Goal: Information Seeking & Learning: Learn about a topic

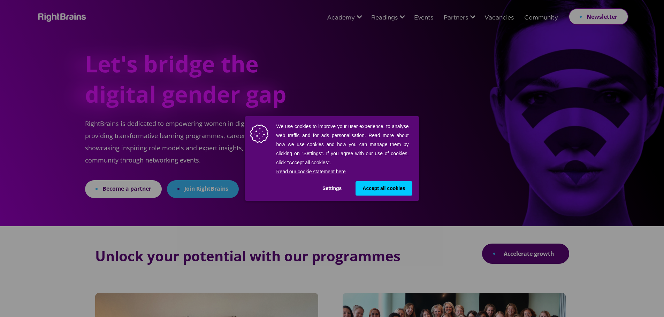
click at [169, 0] on span "Accept all cookies" at bounding box center [383, 188] width 43 height 7
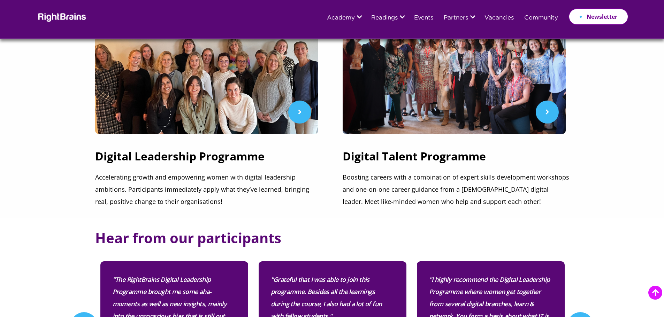
scroll to position [279, 0]
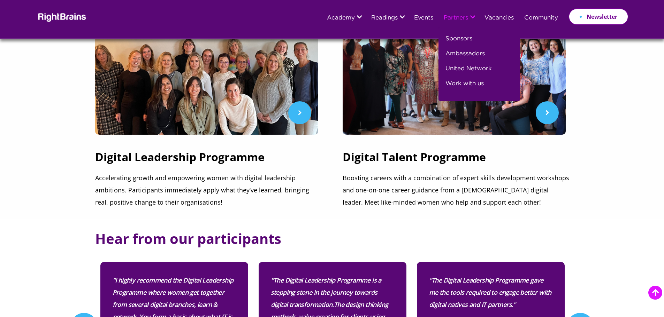
click at [169, 0] on link "Sponsors" at bounding box center [458, 41] width 27 height 15
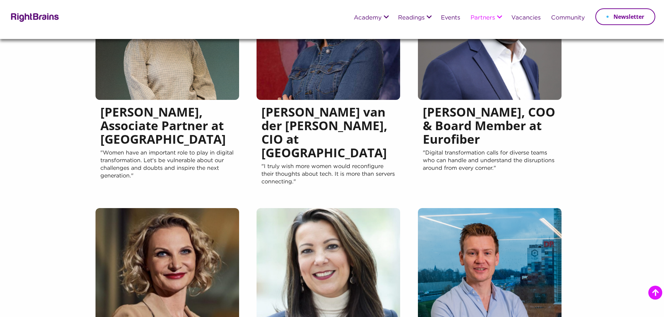
scroll to position [244, 0]
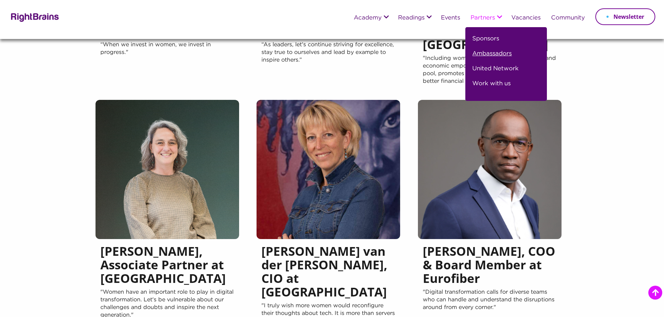
click at [496, 50] on link "Ambassadors" at bounding box center [491, 56] width 39 height 15
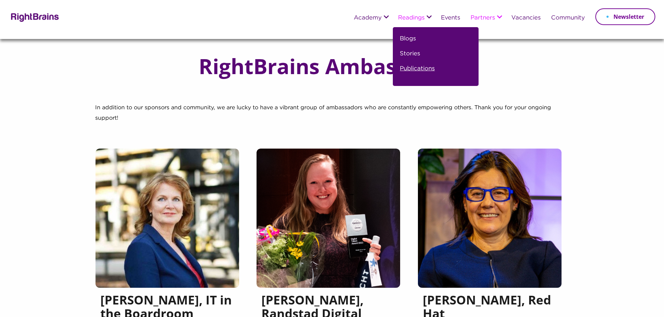
click at [409, 68] on link "Publications" at bounding box center [417, 71] width 35 height 15
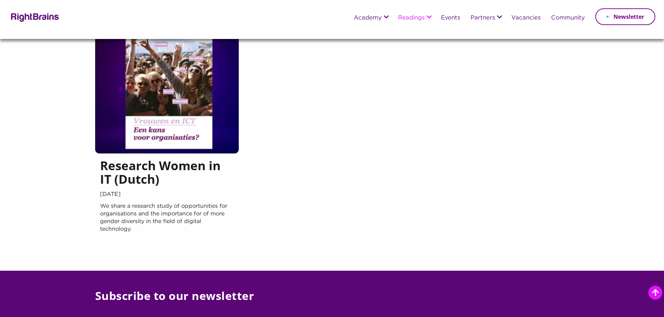
scroll to position [314, 0]
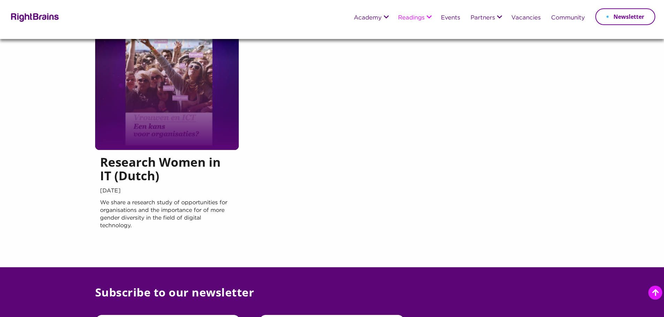
click at [175, 128] on div at bounding box center [167, 80] width 144 height 139
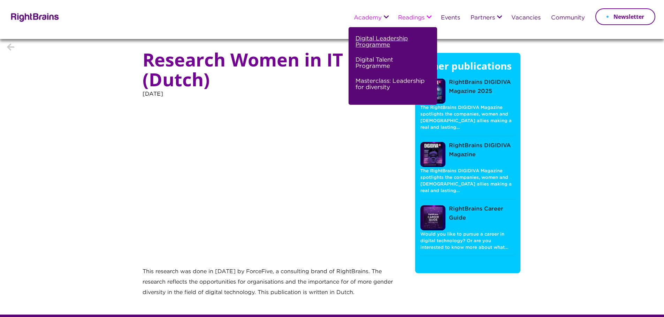
click at [372, 39] on link "Digital Leadership Programme" at bounding box center [391, 44] width 73 height 21
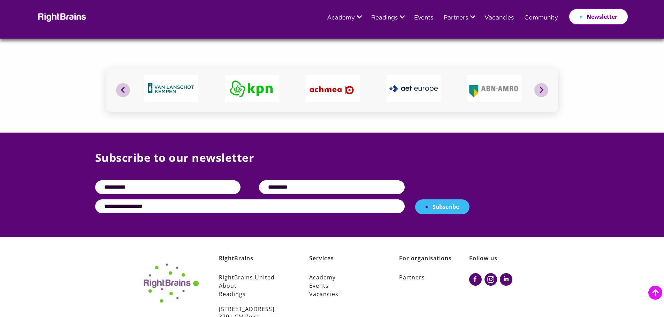
scroll to position [2694, 0]
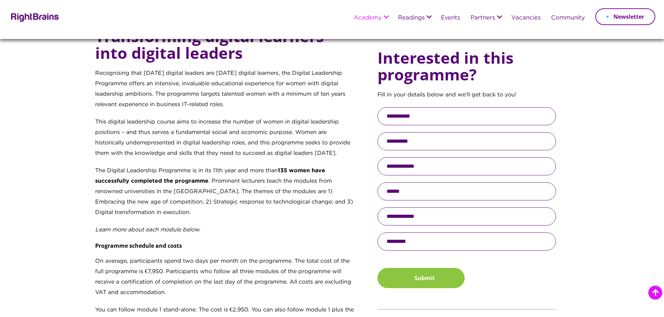
scroll to position [314, 0]
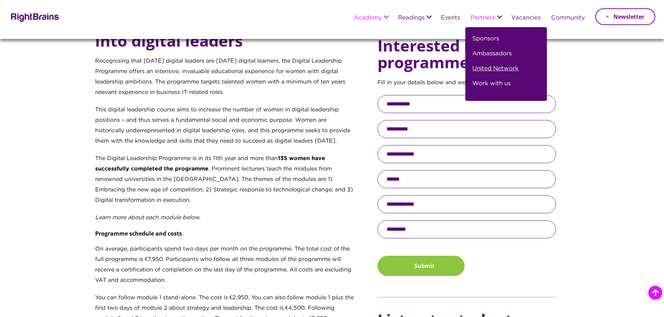
click at [488, 68] on link "United Network" at bounding box center [495, 71] width 46 height 15
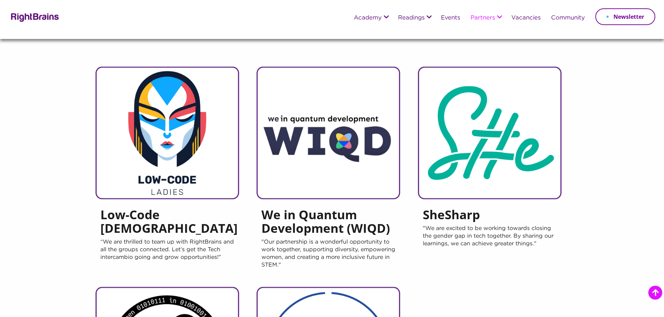
scroll to position [70, 0]
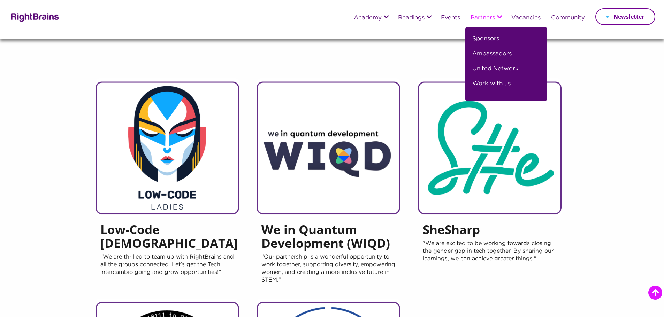
click at [494, 53] on link "Ambassadors" at bounding box center [491, 56] width 39 height 15
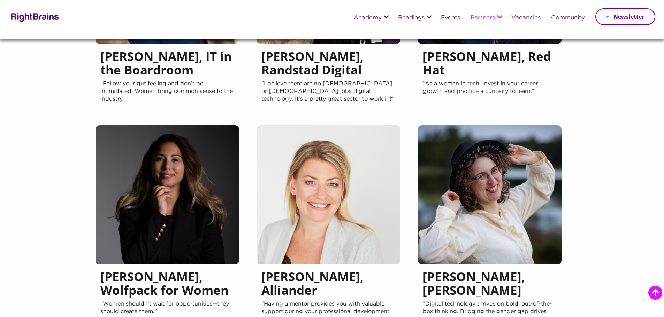
scroll to position [192, 0]
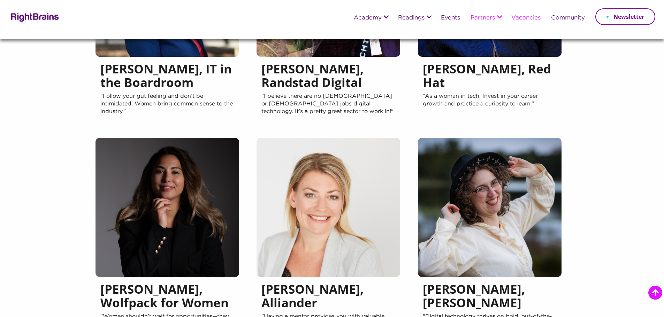
click at [530, 17] on link "Vacancies" at bounding box center [525, 18] width 29 height 6
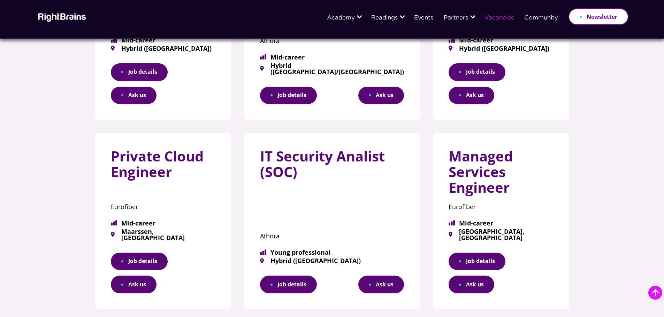
scroll to position [418, 0]
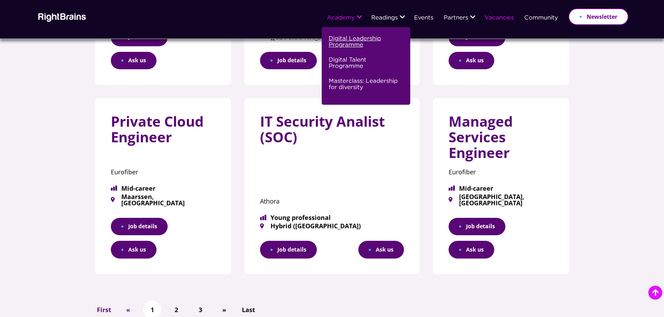
click at [344, 40] on link "Digital Leadership Programme" at bounding box center [365, 44] width 73 height 21
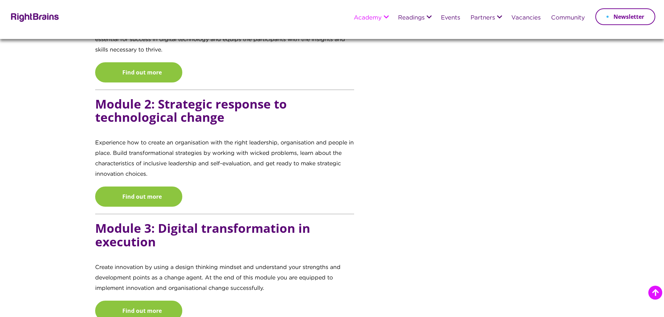
scroll to position [732, 0]
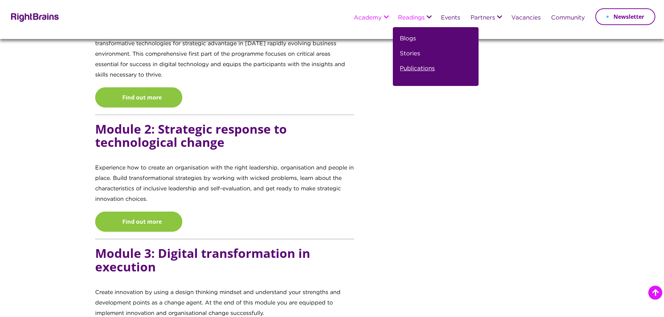
click at [413, 68] on link "Publications" at bounding box center [417, 71] width 35 height 15
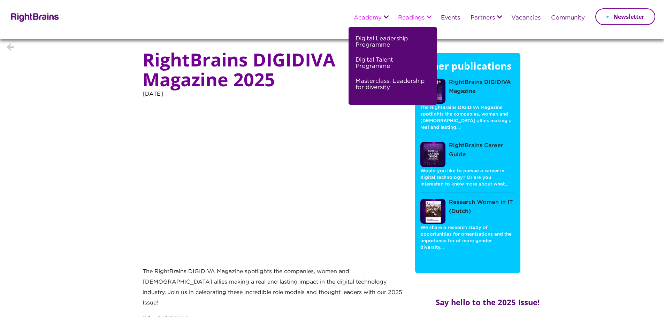
click at [386, 42] on link "Digital Leadership Programme" at bounding box center [391, 44] width 73 height 21
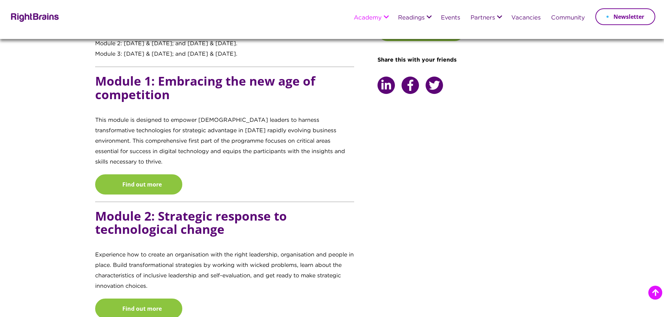
scroll to position [662, 0]
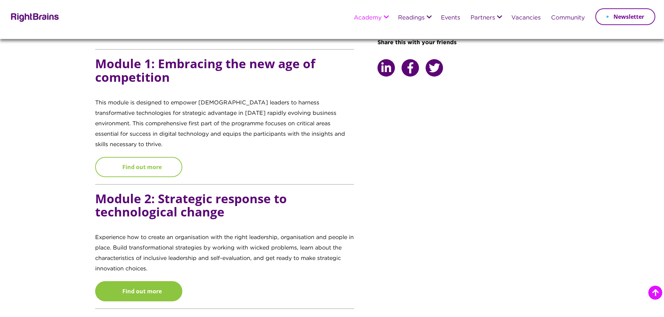
click at [161, 158] on link "Find out more" at bounding box center [138, 167] width 87 height 20
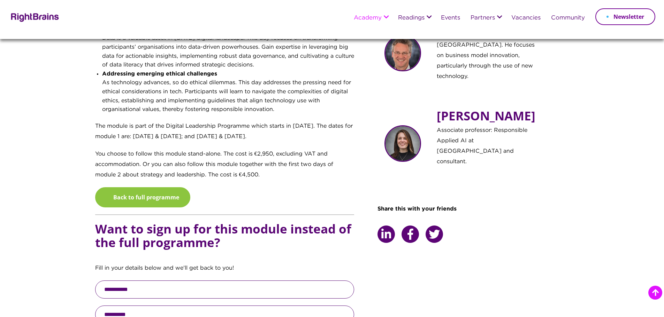
scroll to position [488, 0]
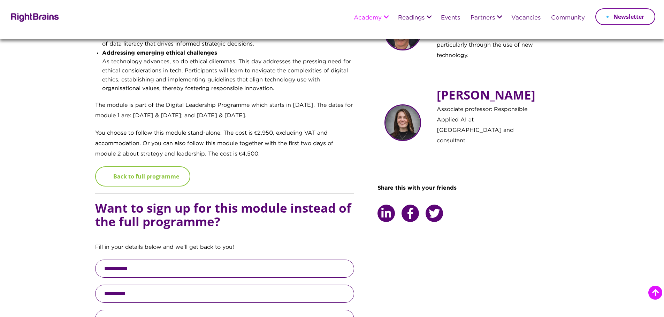
click at [171, 177] on link "Back to full programme" at bounding box center [142, 177] width 95 height 20
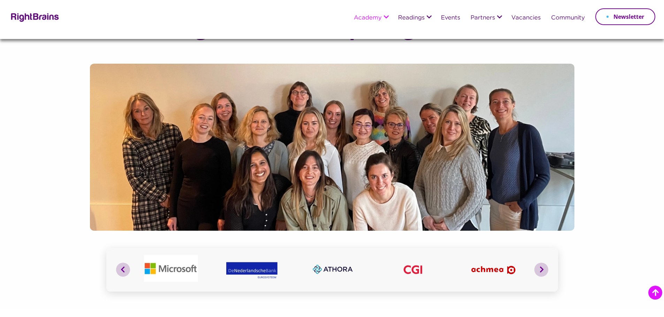
scroll to position [732, 0]
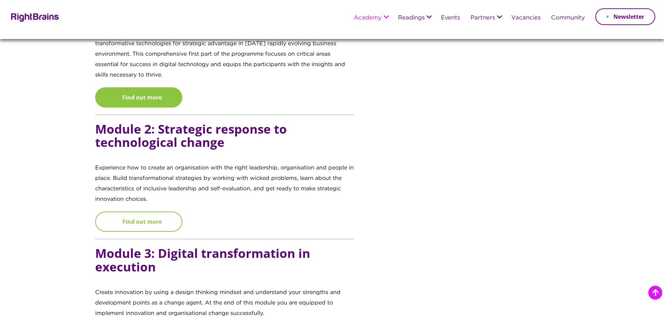
click at [135, 214] on link "Find out more" at bounding box center [138, 222] width 87 height 20
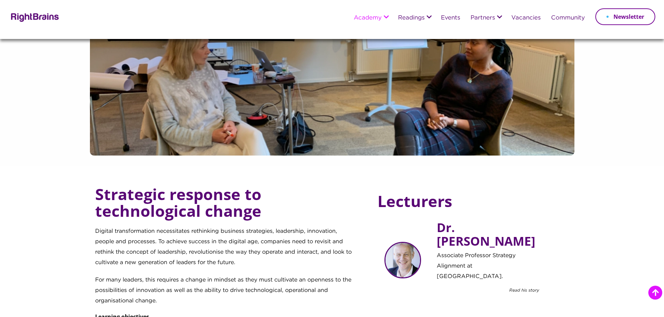
scroll to position [70, 0]
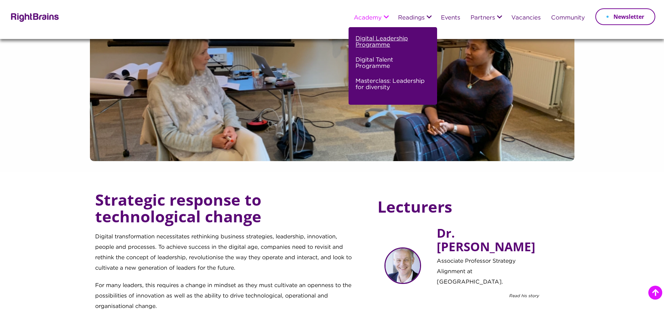
click at [372, 45] on link "Digital Leadership Programme" at bounding box center [391, 44] width 73 height 21
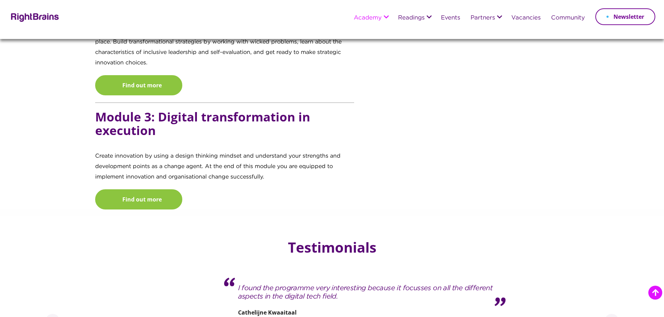
scroll to position [871, 0]
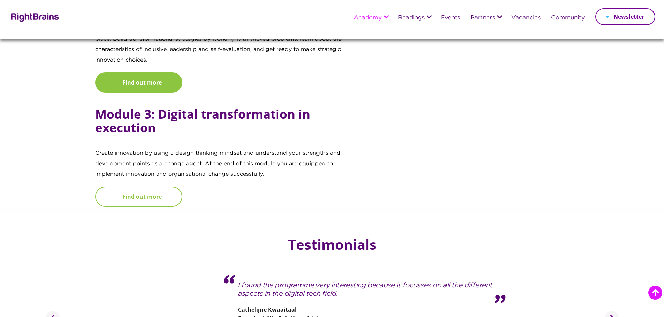
click at [133, 187] on link "Find out more" at bounding box center [138, 197] width 87 height 20
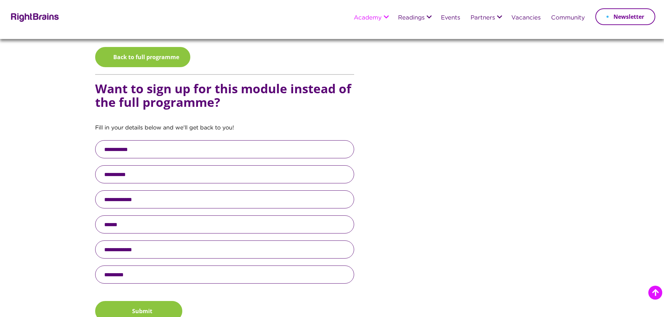
scroll to position [592, 0]
